Goal: Information Seeking & Learning: Learn about a topic

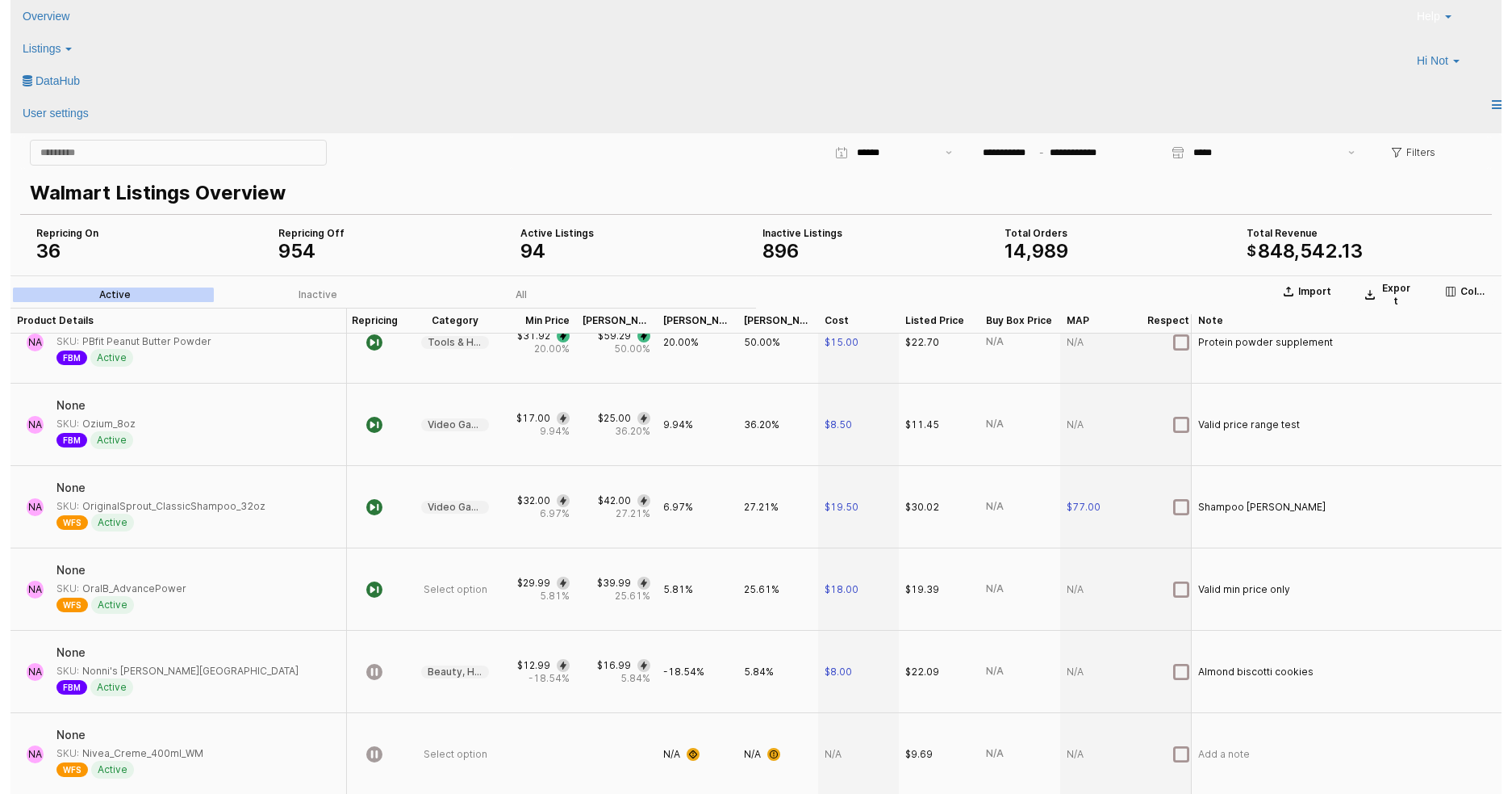
scroll to position [0, 13]
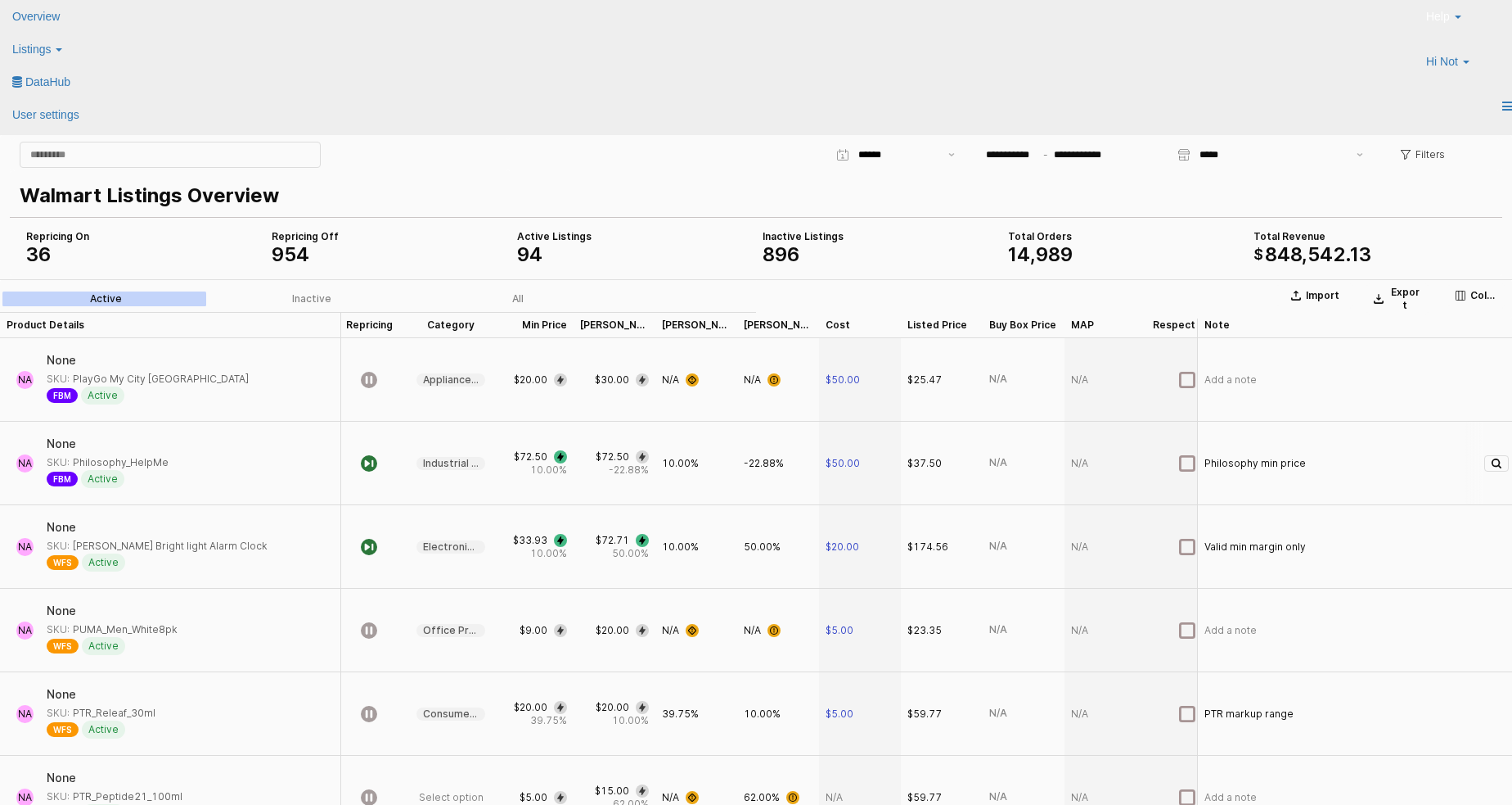
click at [703, 482] on div "10.00%" at bounding box center [696, 463] width 82 height 83
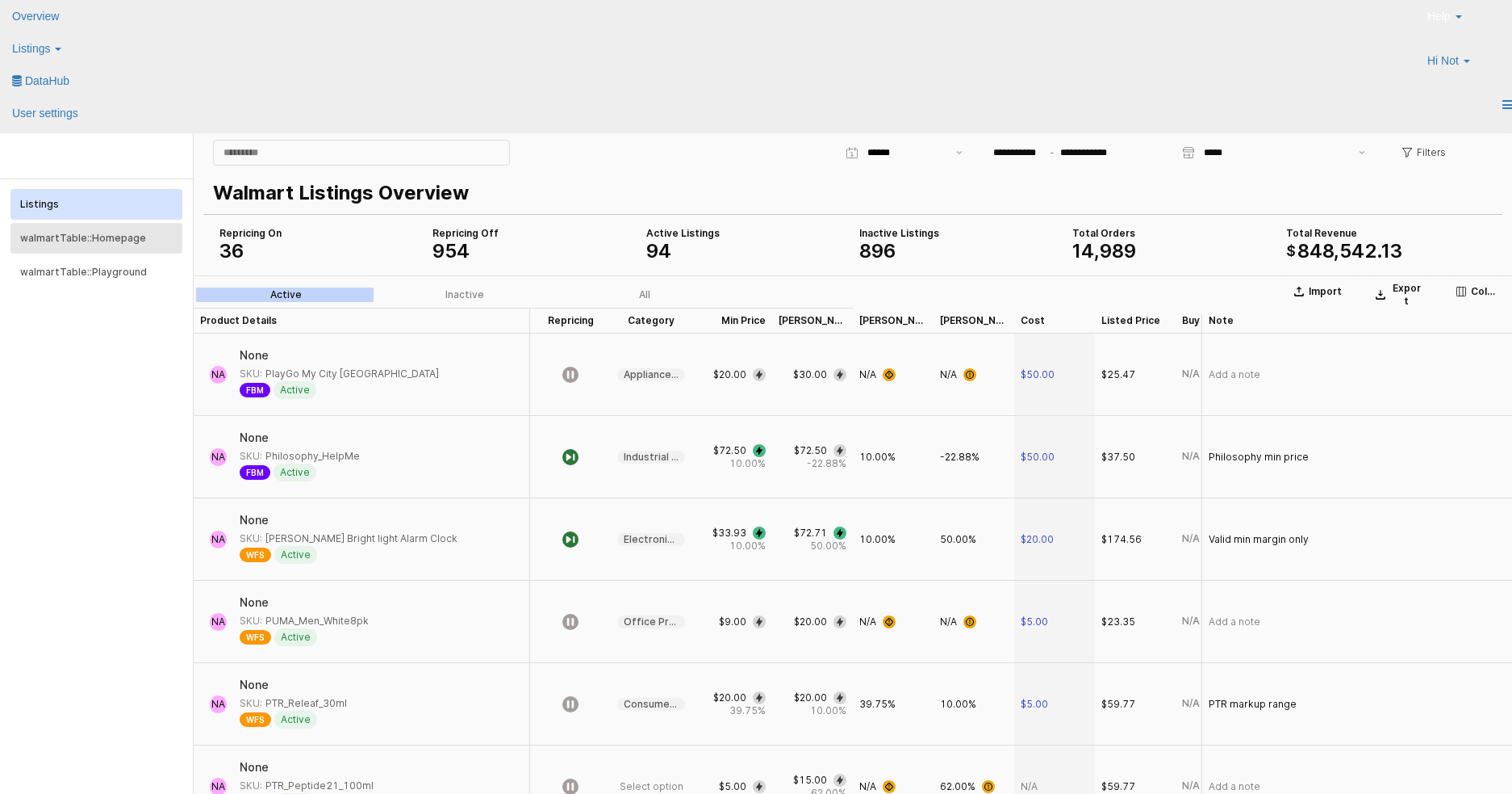
click at [135, 245] on button "walmartTable::Homepage" at bounding box center [96, 237] width 172 height 31
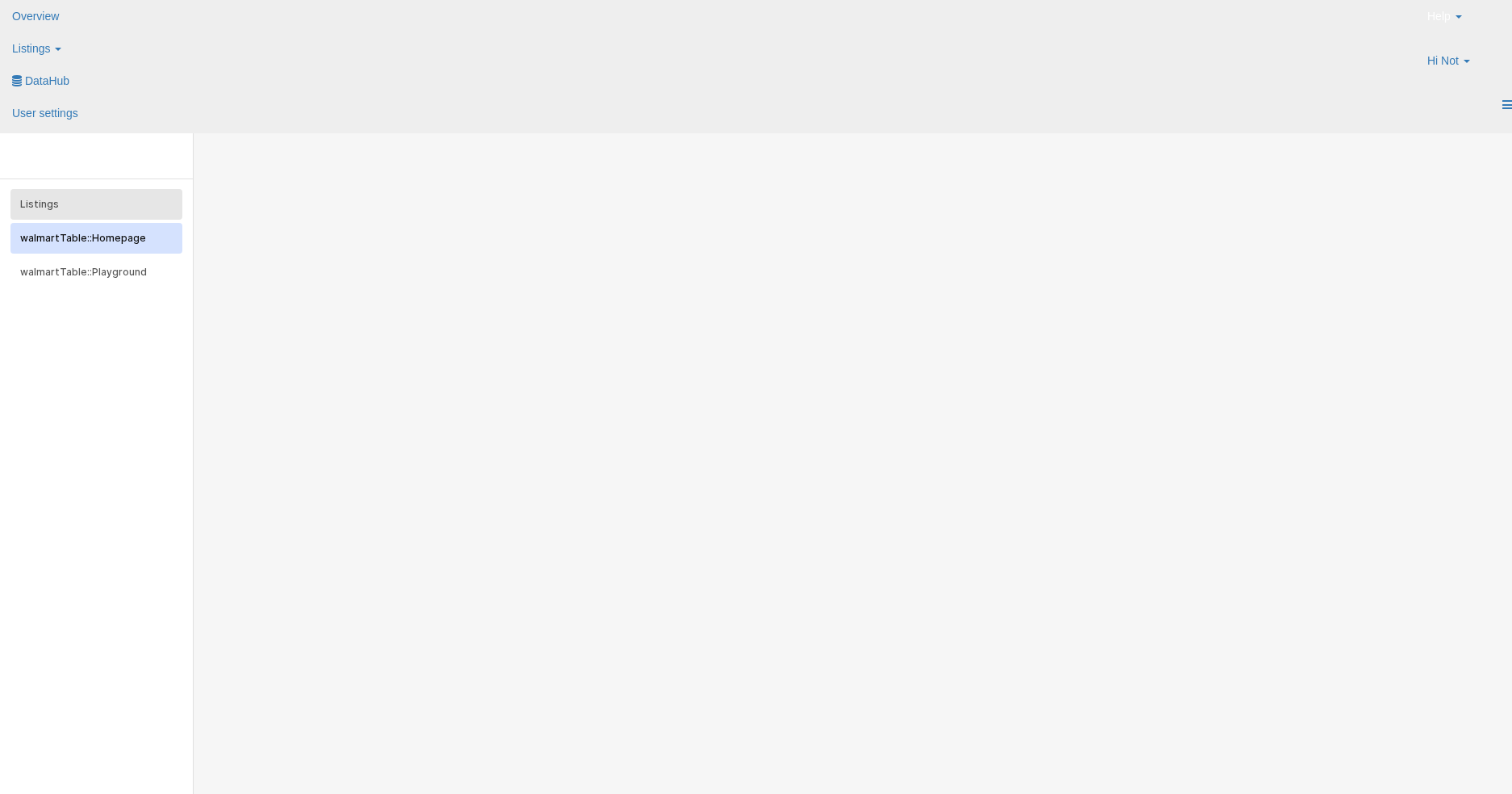
click at [106, 203] on div "Listings" at bounding box center [97, 204] width 153 height 11
